Goal: Register for event/course

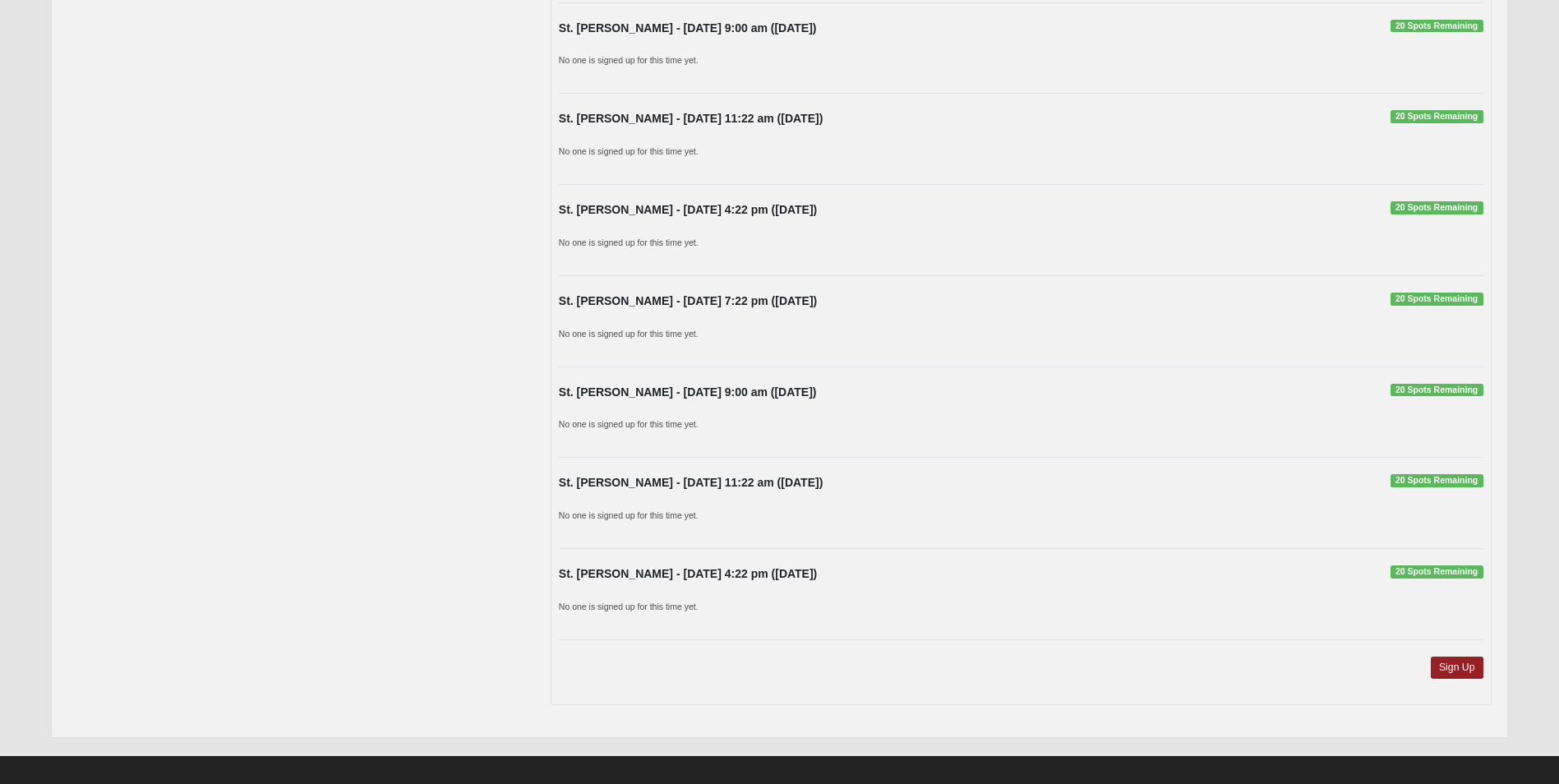
scroll to position [1166, 0]
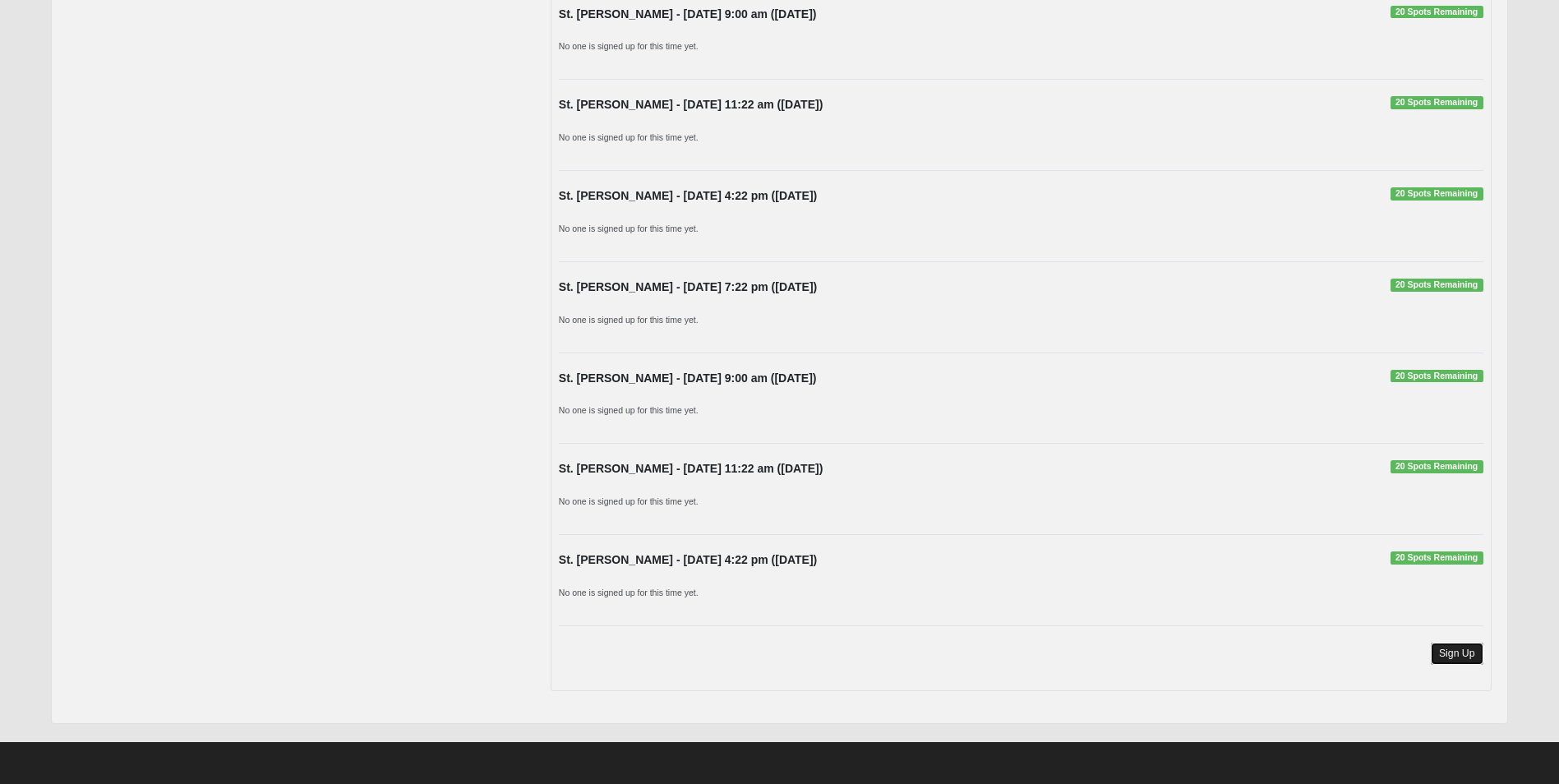
click at [1443, 654] on link "Sign Up" at bounding box center [1457, 653] width 52 height 22
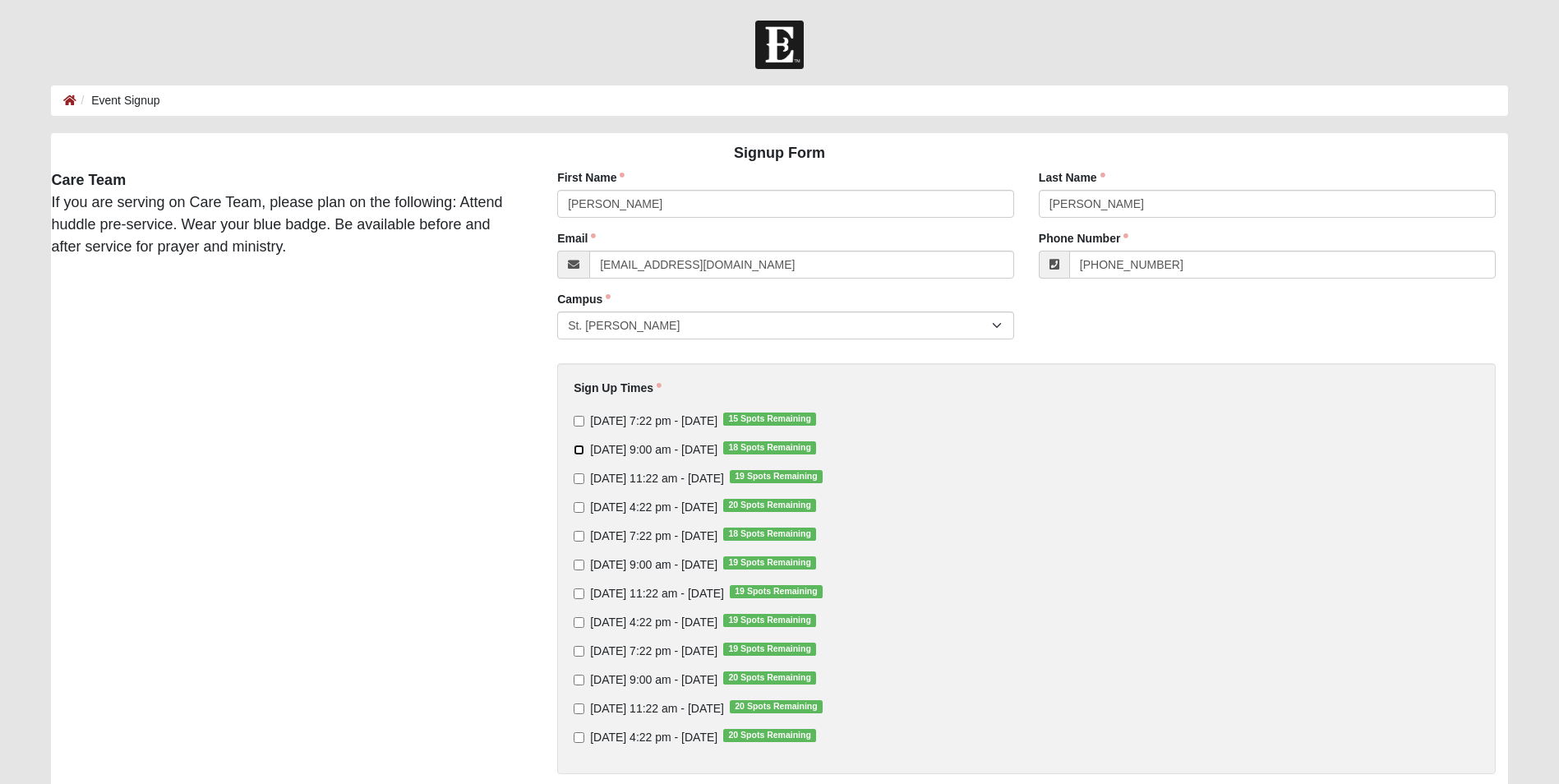
click at [578, 449] on input "Sunday 9:00 am - Oct 12 2025 18 Spots Remaining" at bounding box center [578, 449] width 11 height 11
checkbox input "true"
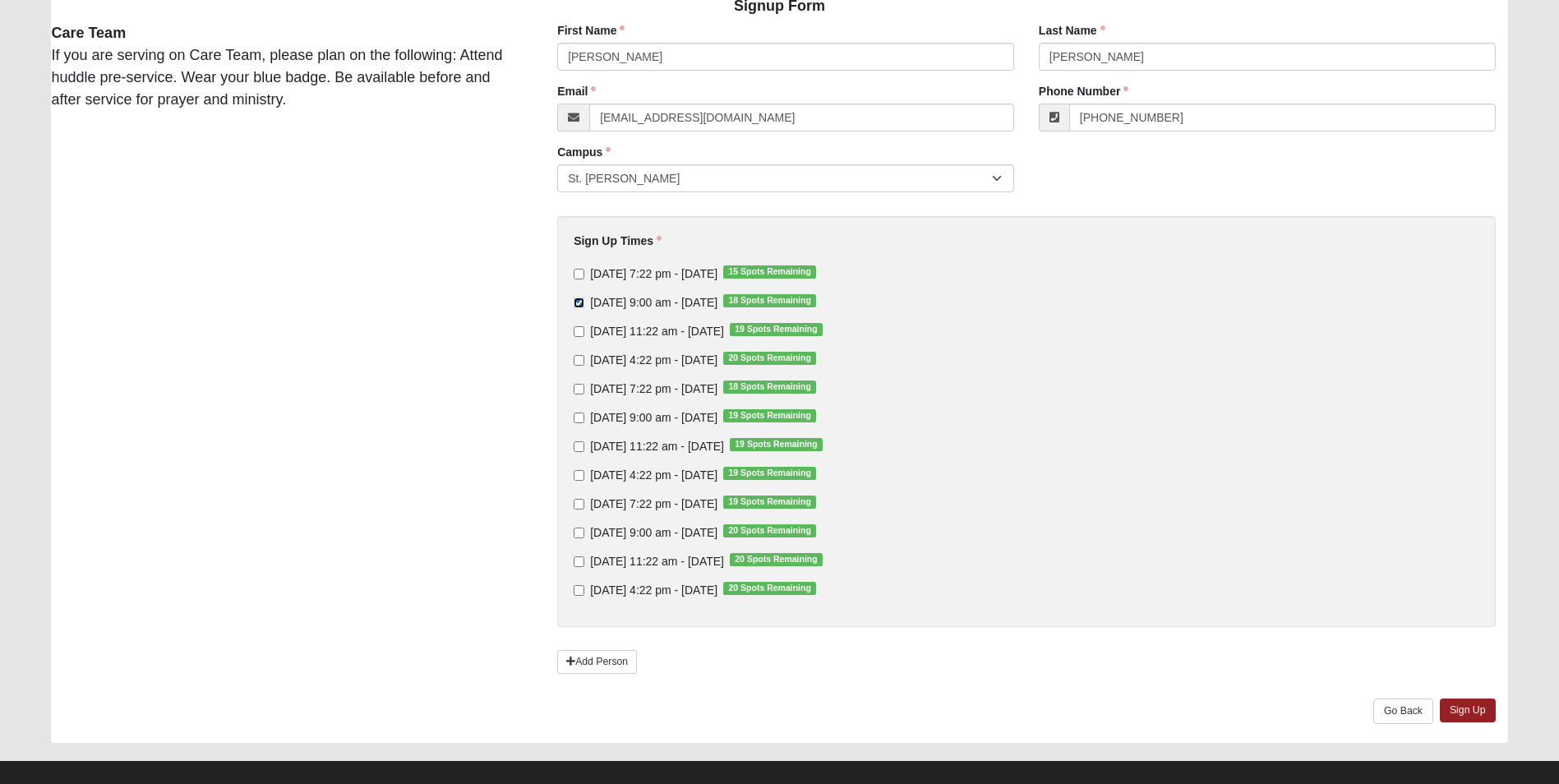
scroll to position [164, 0]
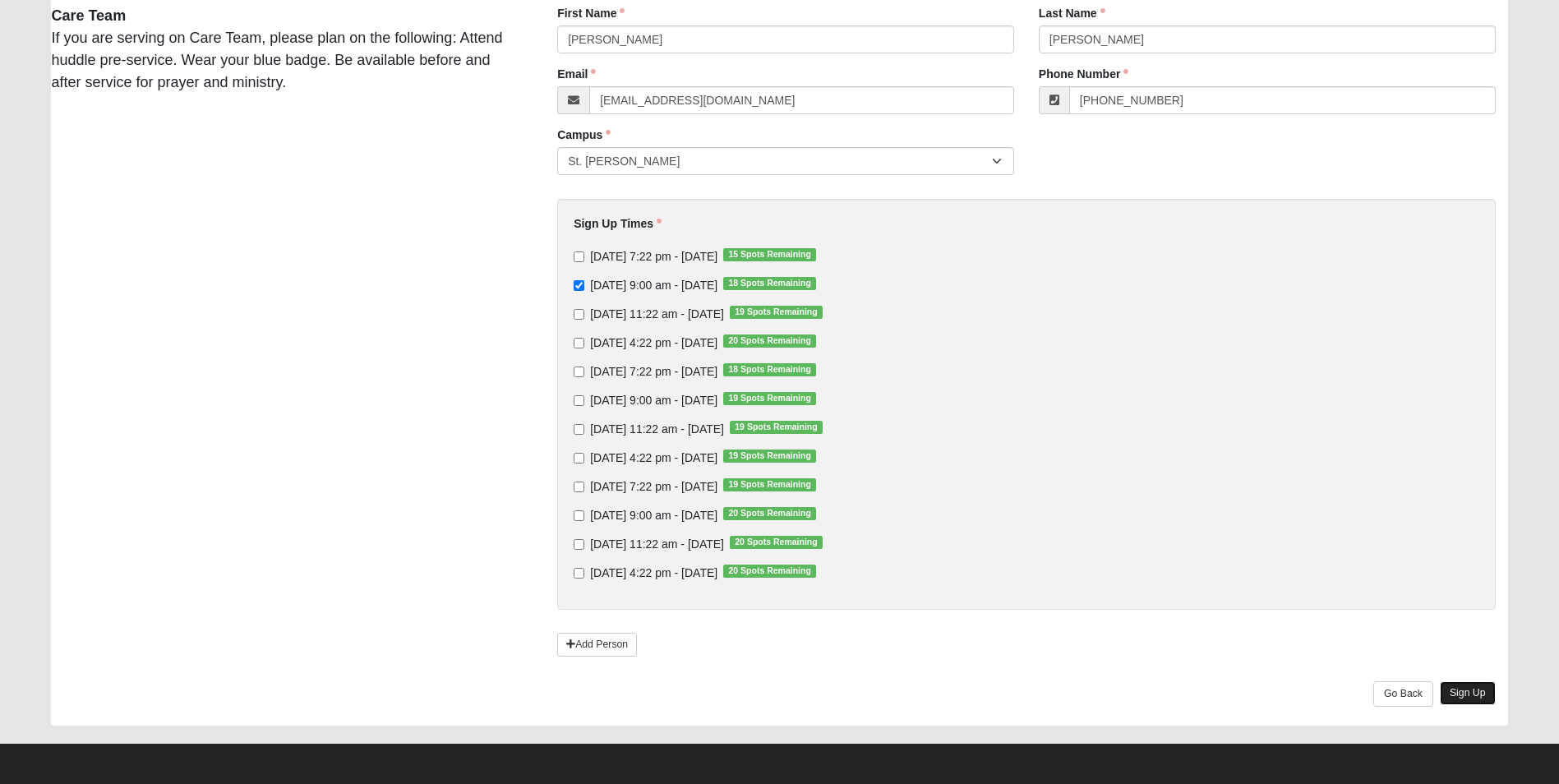
click at [1470, 689] on link "Sign Up" at bounding box center [1468, 693] width 56 height 24
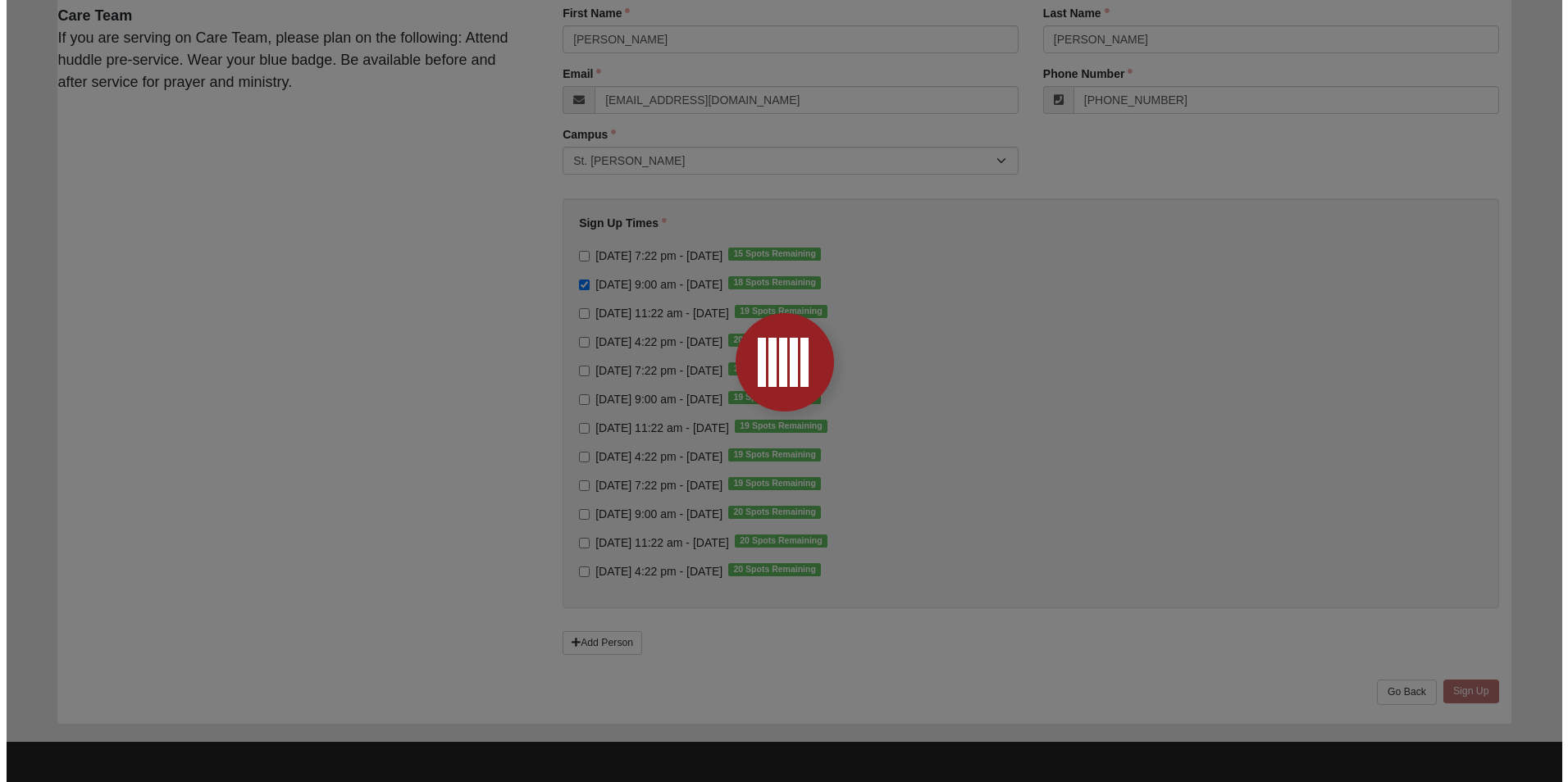
scroll to position [0, 0]
